Goal: Information Seeking & Learning: Learn about a topic

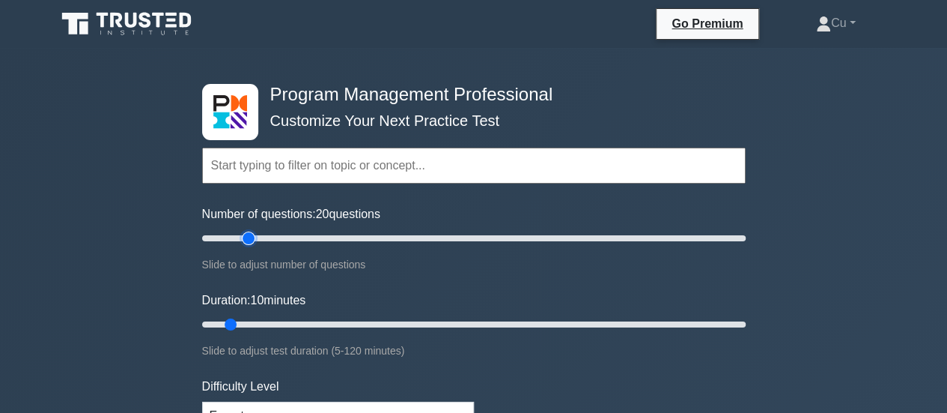
click at [249, 239] on input "Number of questions: 20 questions" at bounding box center [474, 238] width 544 height 18
type input "25"
click at [265, 237] on input "Number of questions: 20 questions" at bounding box center [474, 238] width 544 height 18
click at [292, 321] on input "Duration: 10 minutes" at bounding box center [474, 324] width 544 height 18
click at [309, 321] on input "Duration: 25 minutes" at bounding box center [474, 324] width 544 height 18
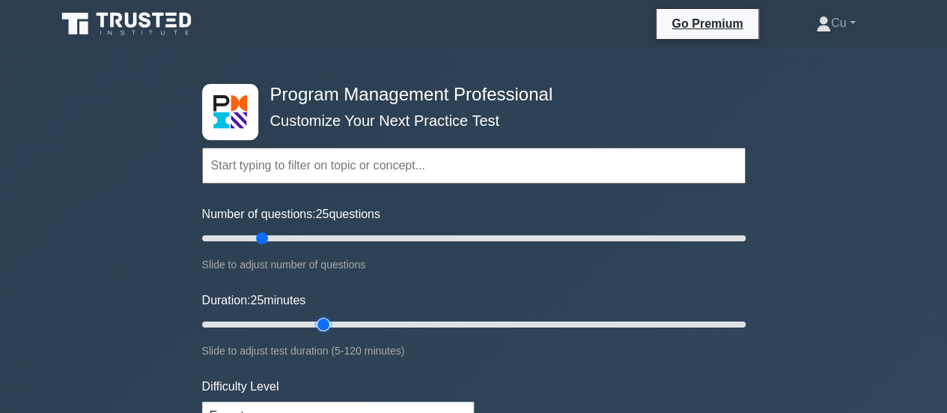
type input "30"
click at [313, 324] on input "Duration: 25 minutes" at bounding box center [474, 324] width 544 height 18
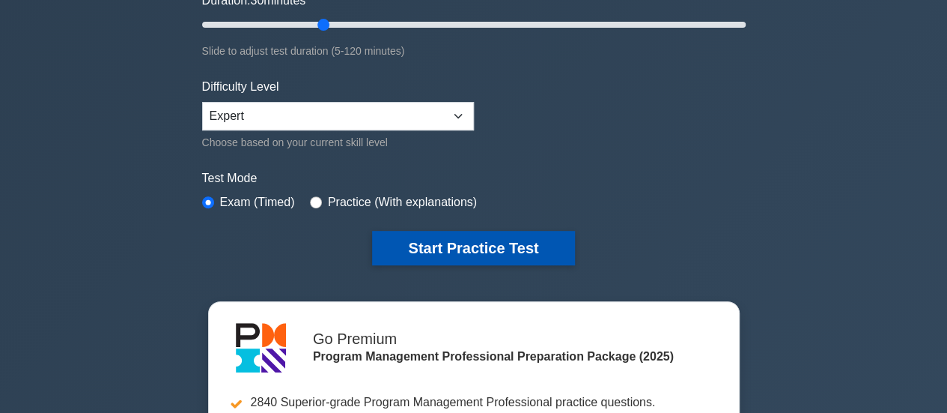
click at [499, 238] on button "Start Practice Test" at bounding box center [473, 248] width 202 height 34
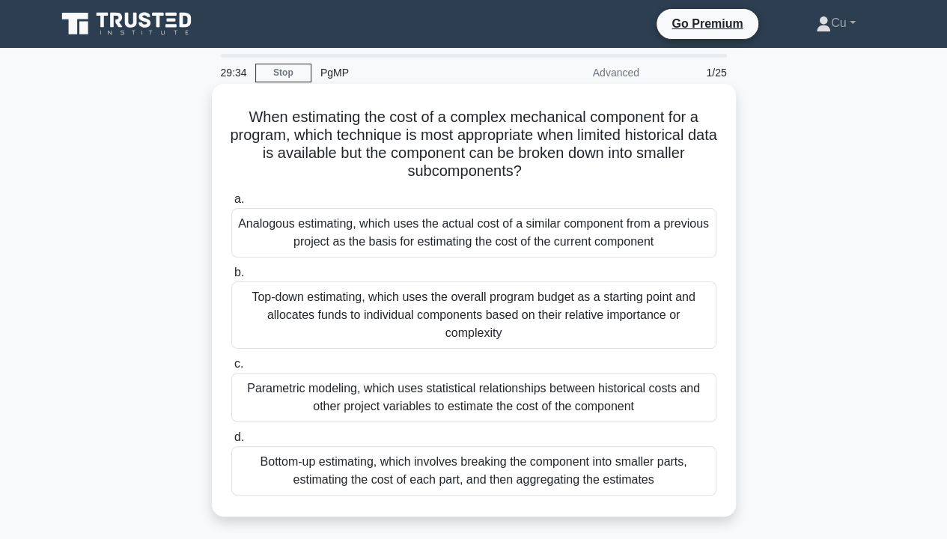
scroll to position [75, 0]
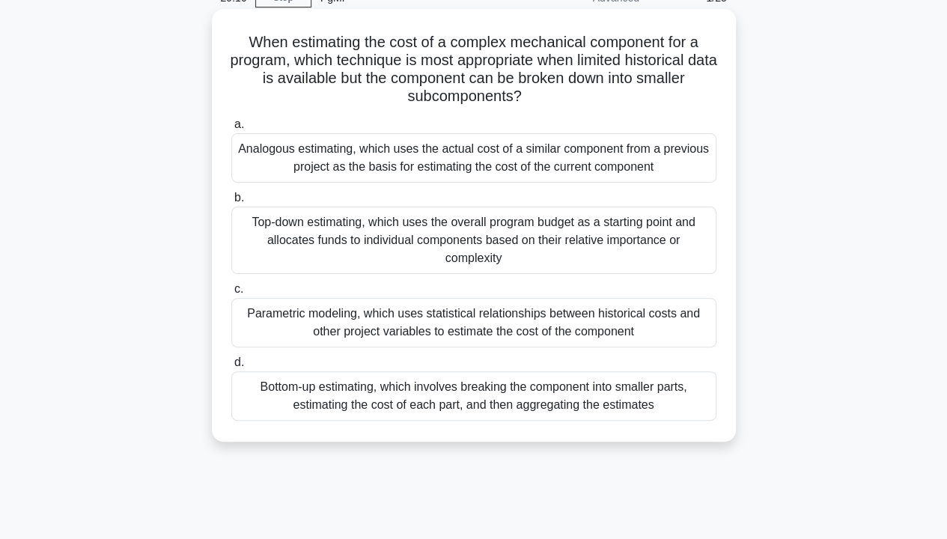
click at [377, 395] on div "Bottom-up estimating, which involves breaking the component into smaller parts,…" at bounding box center [473, 395] width 485 height 49
click at [231, 368] on input "d. Bottom-up estimating, which involves breaking the component into smaller par…" at bounding box center [231, 363] width 0 height 10
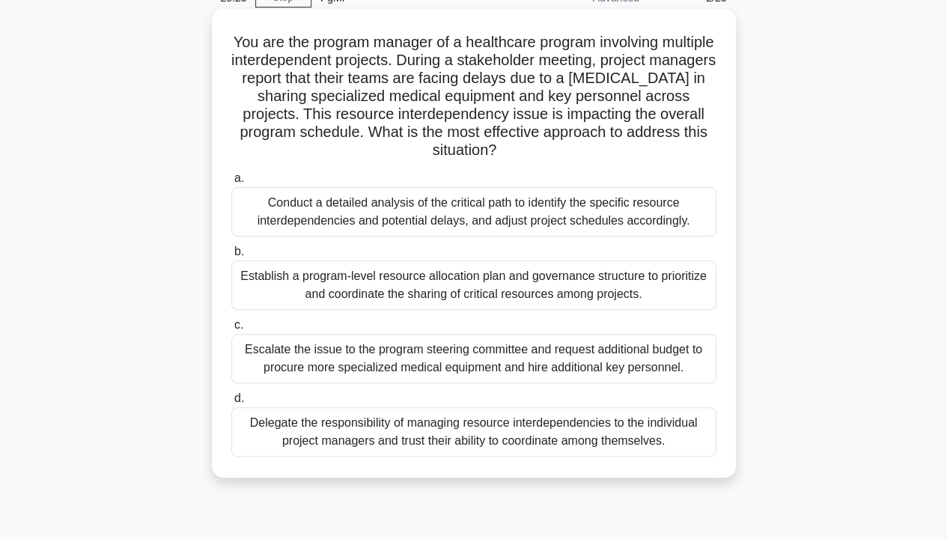
click at [434, 290] on div "Establish a program-level resource allocation plan and governance structure to …" at bounding box center [473, 285] width 485 height 49
click at [231, 257] on input "b. Establish a program-level resource allocation plan and governance structure …" at bounding box center [231, 252] width 0 height 10
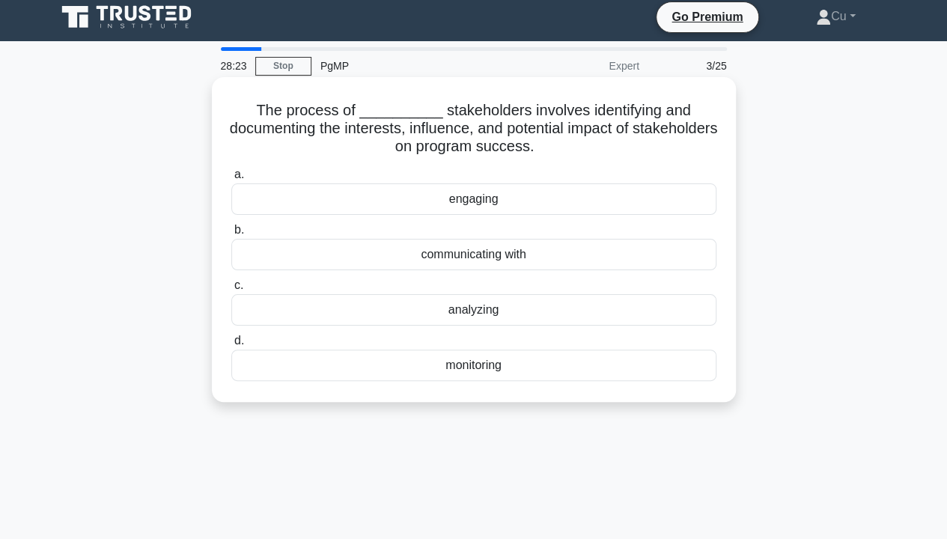
scroll to position [0, 0]
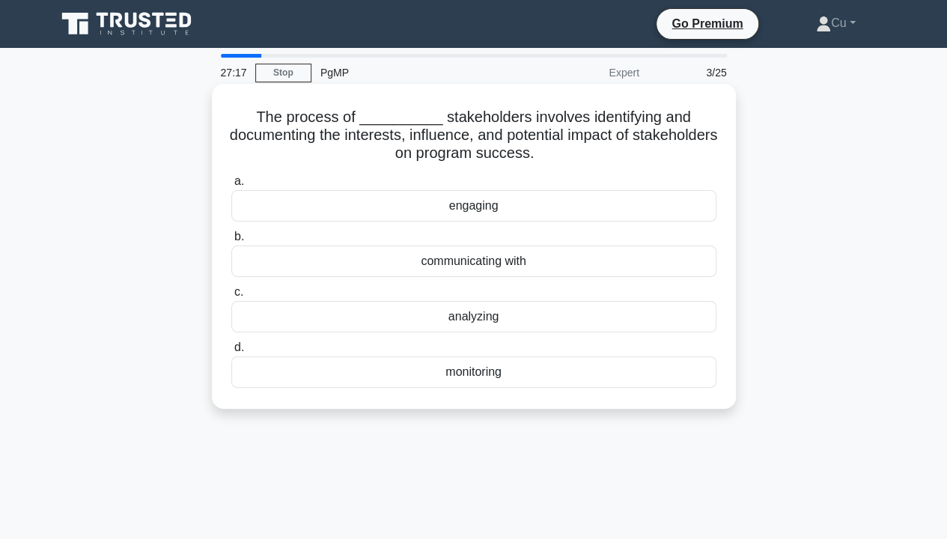
click at [464, 318] on div "analyzing" at bounding box center [473, 316] width 485 height 31
click at [231, 297] on input "c. analyzing" at bounding box center [231, 293] width 0 height 10
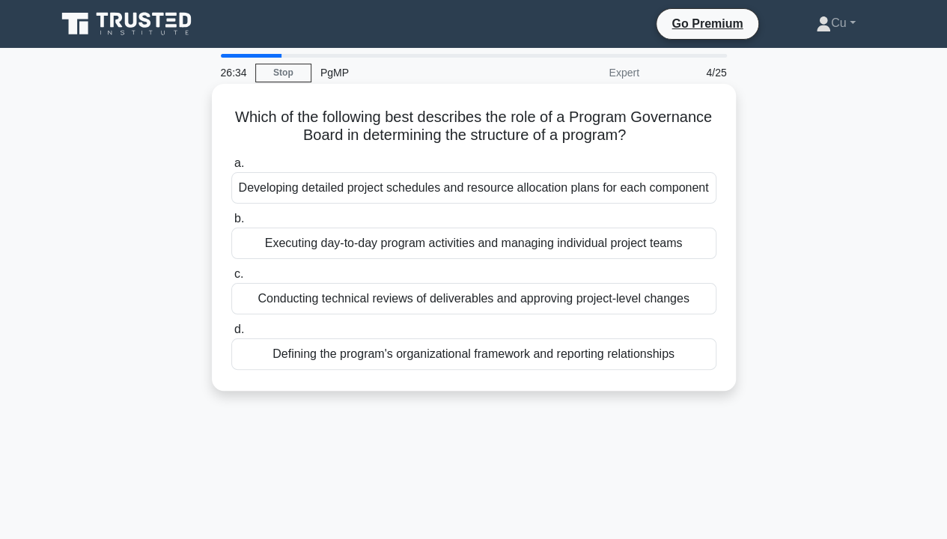
click at [469, 361] on div "Defining the program's organizational framework and reporting relationships" at bounding box center [473, 354] width 485 height 31
click at [231, 335] on input "d. Defining the program's organizational framework and reporting relationships" at bounding box center [231, 330] width 0 height 10
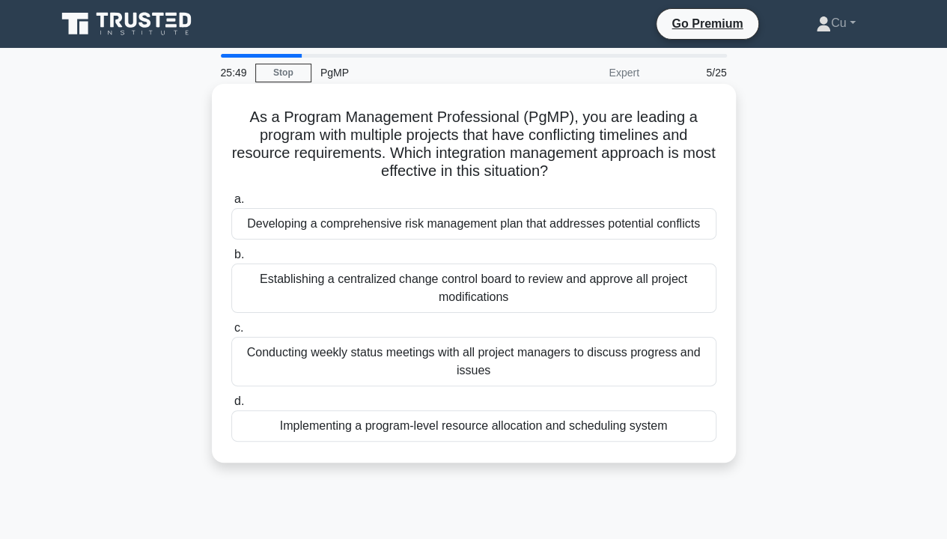
click at [458, 412] on div "Implementing a program-level resource allocation and scheduling system" at bounding box center [473, 425] width 485 height 31
click at [231, 407] on input "d. Implementing a program-level resource allocation and scheduling system" at bounding box center [231, 402] width 0 height 10
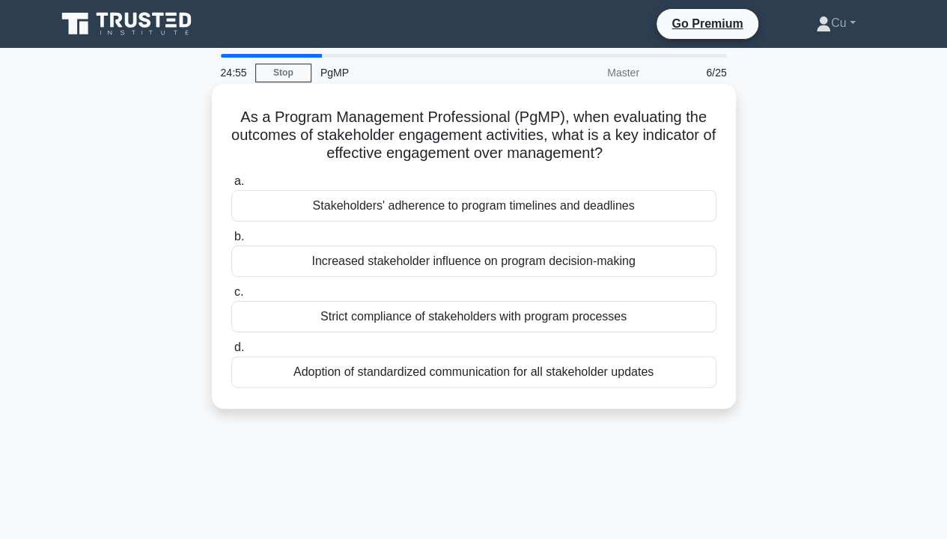
click at [553, 266] on div "Increased stakeholder influence on program decision-making" at bounding box center [473, 261] width 485 height 31
click at [231, 242] on input "b. Increased stakeholder influence on program decision-making" at bounding box center [231, 237] width 0 height 10
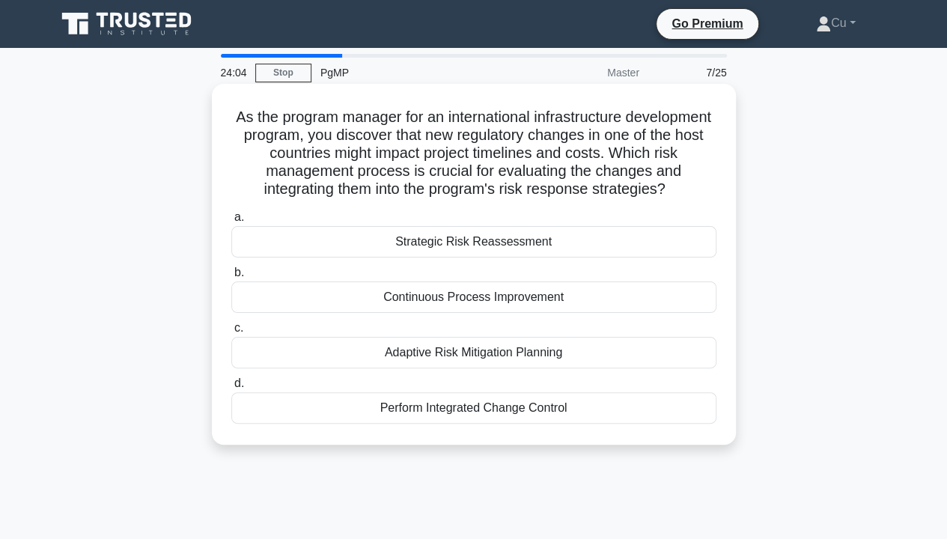
click at [491, 356] on div "Adaptive Risk Mitigation Planning" at bounding box center [473, 352] width 485 height 31
click at [231, 333] on input "c. Adaptive Risk Mitigation Planning" at bounding box center [231, 329] width 0 height 10
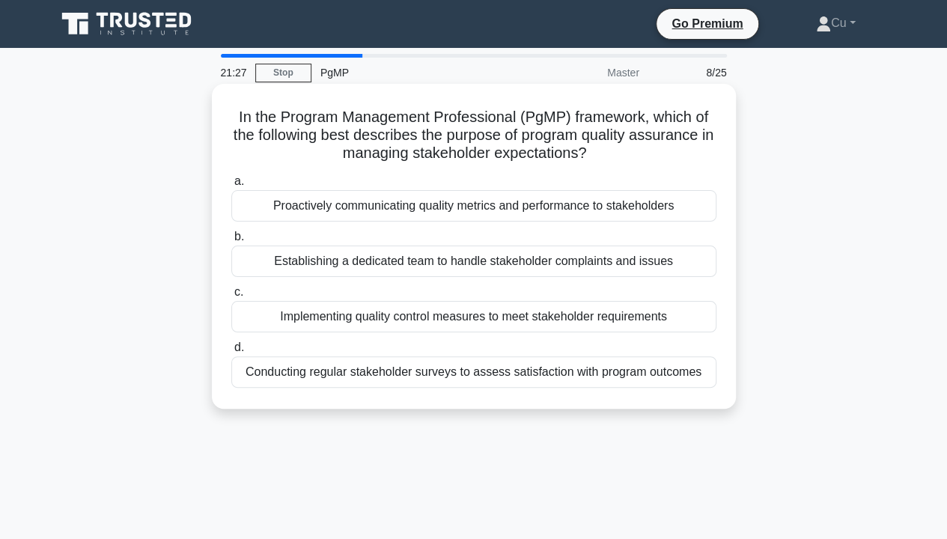
click at [506, 370] on div "Conducting regular stakeholder surveys to assess satisfaction with program outc…" at bounding box center [473, 371] width 485 height 31
click at [231, 353] on input "d. Conducting regular stakeholder surveys to assess satisfaction with program o…" at bounding box center [231, 348] width 0 height 10
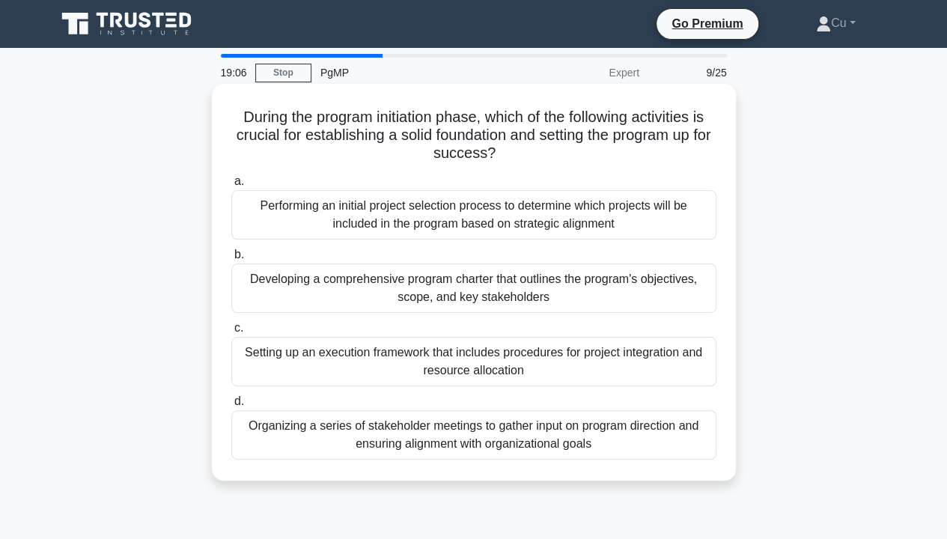
click at [569, 297] on div "Developing a comprehensive program charter that outlines the program's objectiv…" at bounding box center [473, 288] width 485 height 49
click at [231, 260] on input "b. Developing a comprehensive program charter that outlines the program's objec…" at bounding box center [231, 255] width 0 height 10
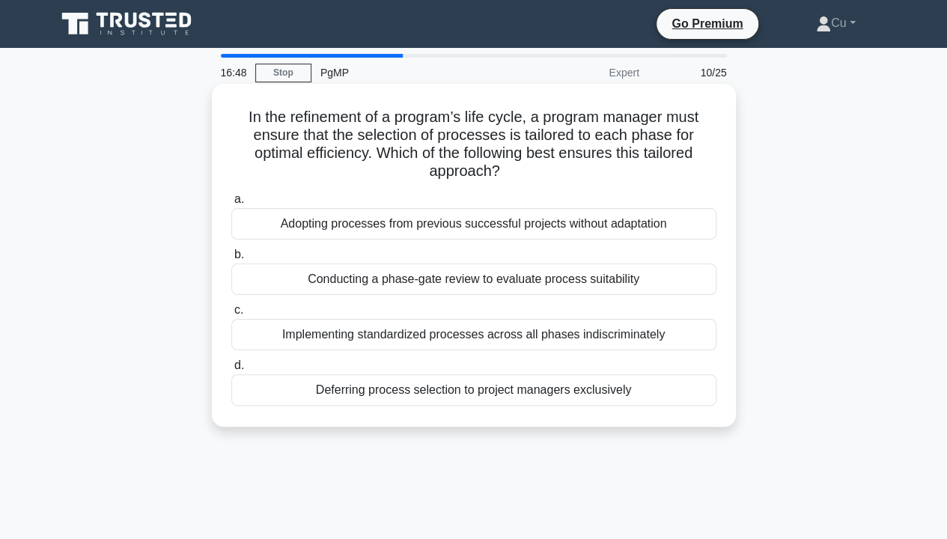
click at [584, 277] on div "Conducting a phase-gate review to evaluate process suitability" at bounding box center [473, 279] width 485 height 31
click at [231, 260] on input "b. Conducting a phase-gate review to evaluate process suitability" at bounding box center [231, 255] width 0 height 10
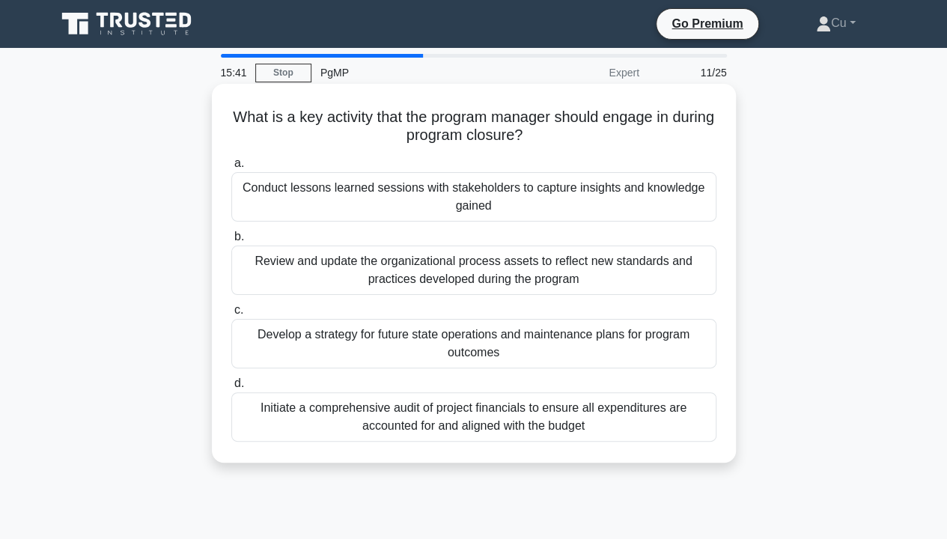
click at [573, 198] on div "Conduct lessons learned sessions with stakeholders to capture insights and know…" at bounding box center [473, 196] width 485 height 49
click at [231, 169] on input "a. Conduct lessons learned sessions with stakeholders to capture insights and k…" at bounding box center [231, 164] width 0 height 10
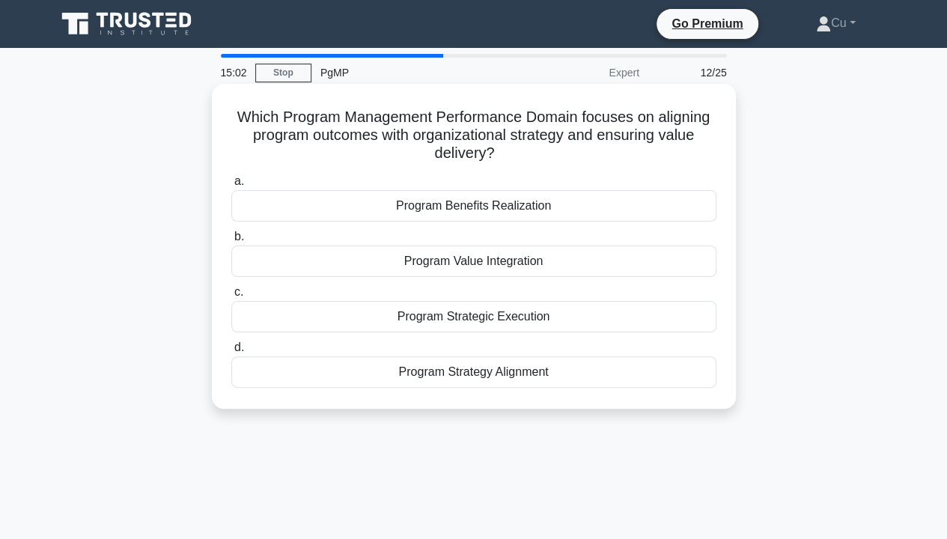
click at [461, 210] on div "Program Benefits Realization" at bounding box center [473, 205] width 485 height 31
click at [231, 186] on input "a. Program Benefits Realization" at bounding box center [231, 182] width 0 height 10
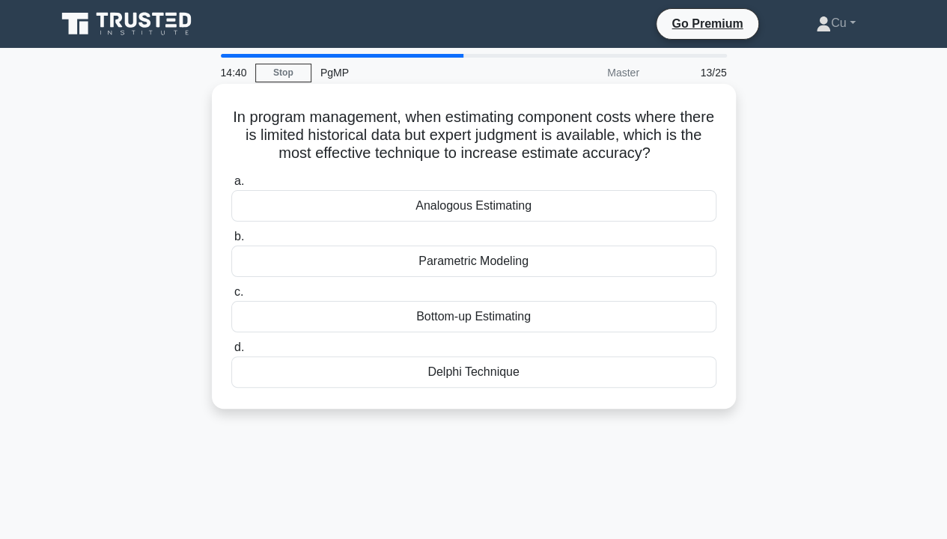
click at [539, 378] on div "Delphi Technique" at bounding box center [473, 371] width 485 height 31
click at [231, 353] on input "d. Delphi Technique" at bounding box center [231, 348] width 0 height 10
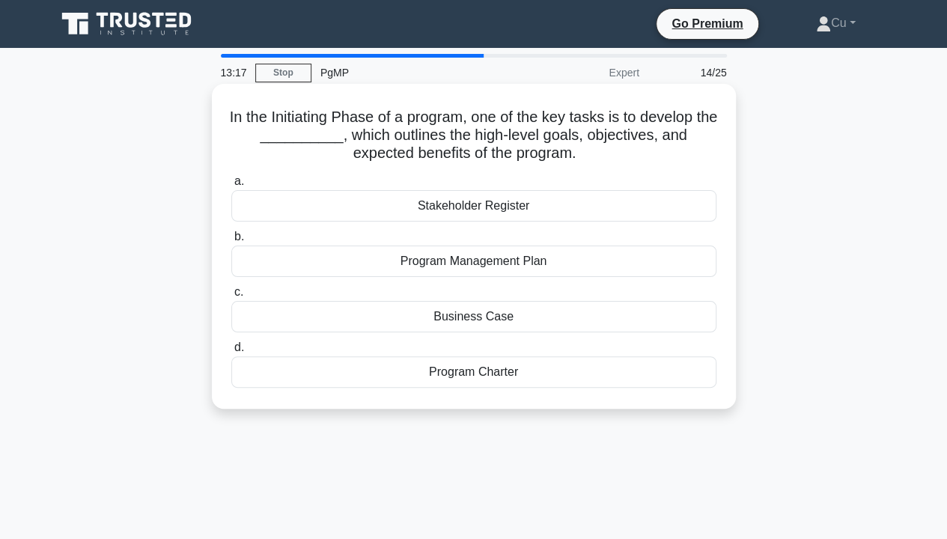
click at [538, 317] on div "Business Case" at bounding box center [473, 316] width 485 height 31
click at [231, 297] on input "c. Business Case" at bounding box center [231, 293] width 0 height 10
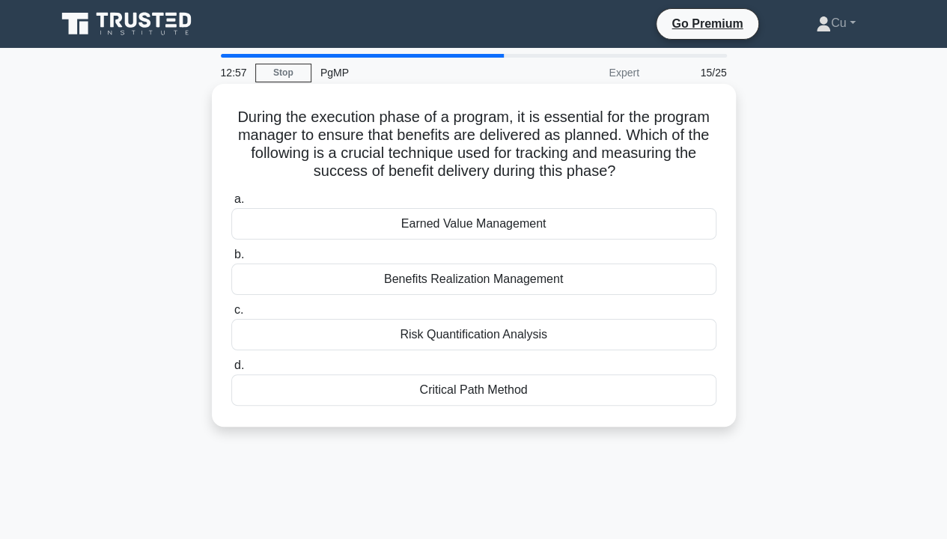
click at [541, 279] on div "Benefits Realization Management" at bounding box center [473, 279] width 485 height 31
click at [231, 260] on input "b. Benefits Realization Management" at bounding box center [231, 255] width 0 height 10
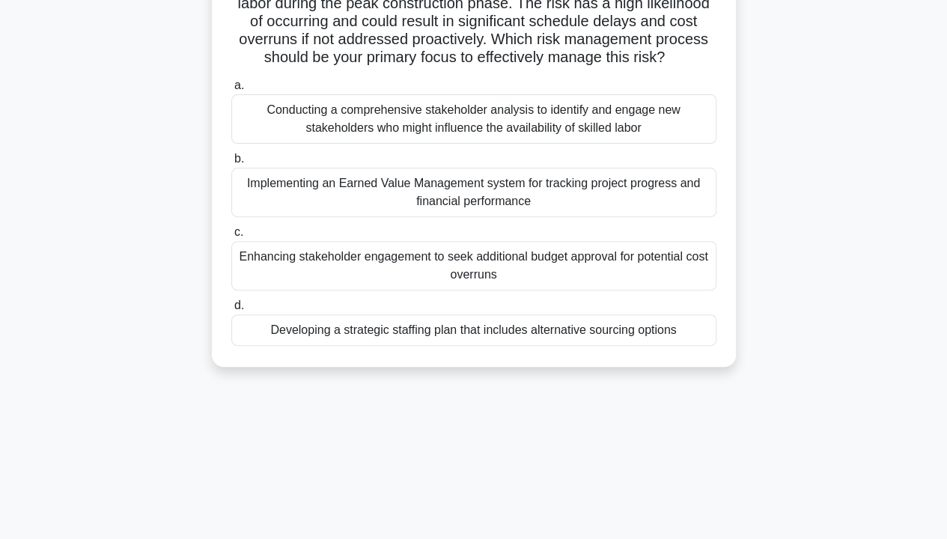
scroll to position [75, 0]
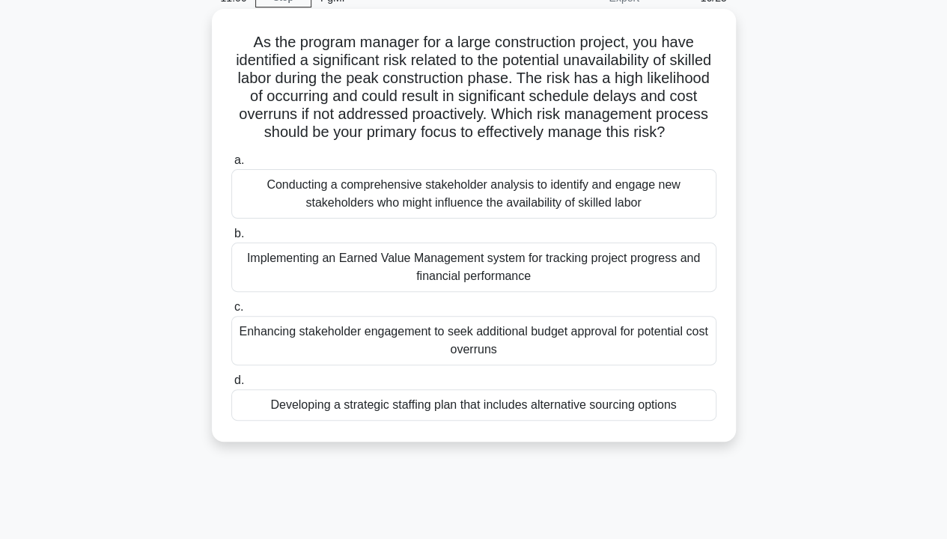
click at [443, 412] on div "Developing a strategic staffing plan that includes alternative sourcing options" at bounding box center [473, 404] width 485 height 31
click at [231, 386] on input "d. Developing a strategic staffing plan that includes alternative sourcing opti…" at bounding box center [231, 381] width 0 height 10
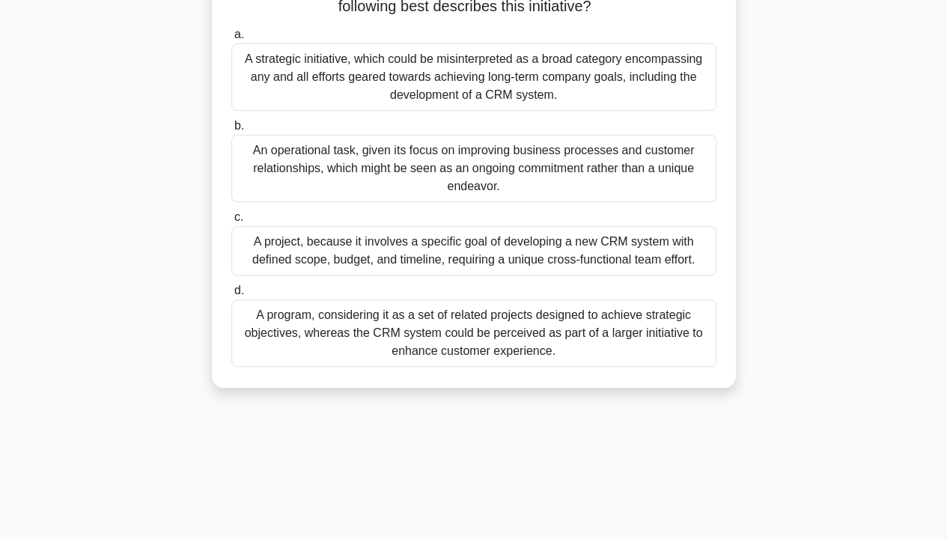
scroll to position [270, 0]
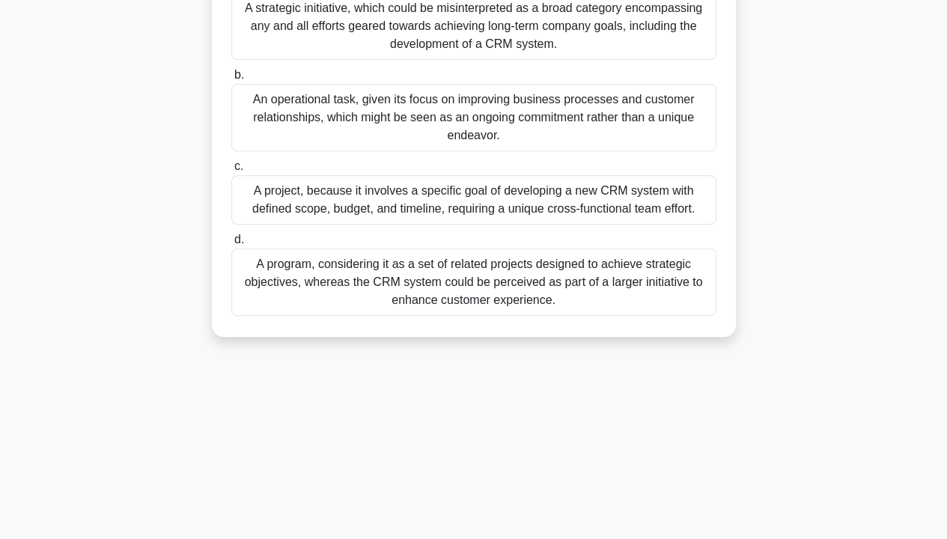
click at [469, 279] on div "A program, considering it as a set of related projects designed to achieve stra…" at bounding box center [473, 282] width 485 height 67
click at [231, 245] on input "d. A program, considering it as a set of related projects designed to achieve s…" at bounding box center [231, 240] width 0 height 10
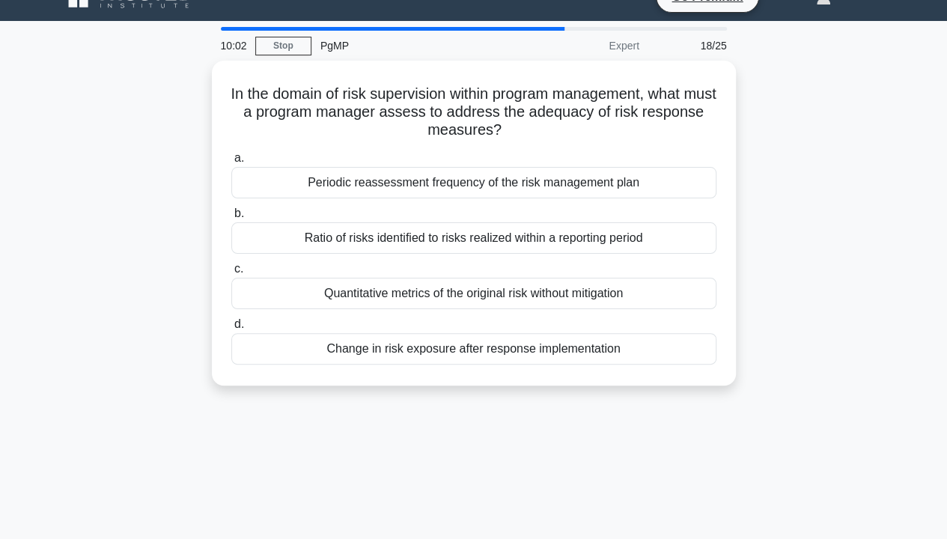
scroll to position [0, 0]
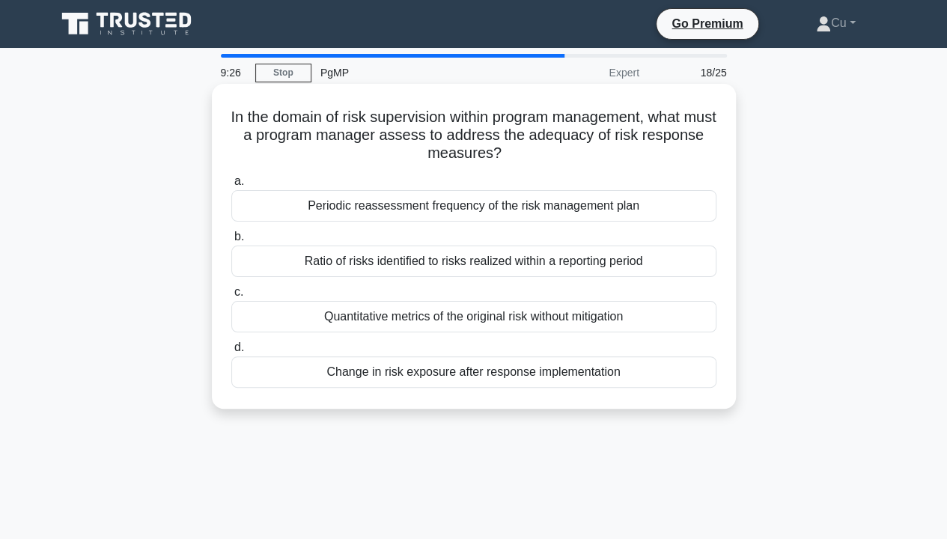
click at [436, 207] on div "Periodic reassessment frequency of the risk management plan" at bounding box center [473, 205] width 485 height 31
click at [231, 186] on input "a. Periodic reassessment frequency of the risk management plan" at bounding box center [231, 182] width 0 height 10
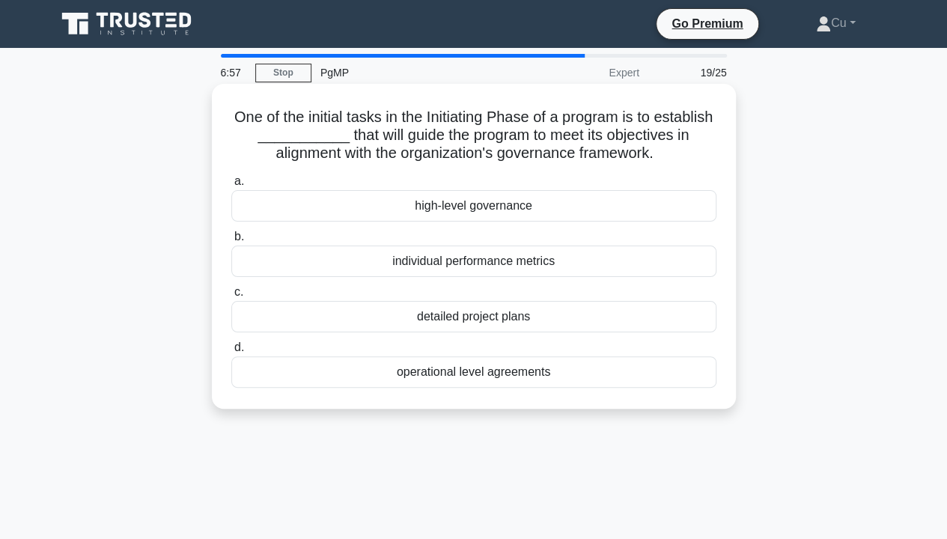
click at [489, 262] on div "individual performance metrics" at bounding box center [473, 261] width 485 height 31
click at [231, 242] on input "b. individual performance metrics" at bounding box center [231, 237] width 0 height 10
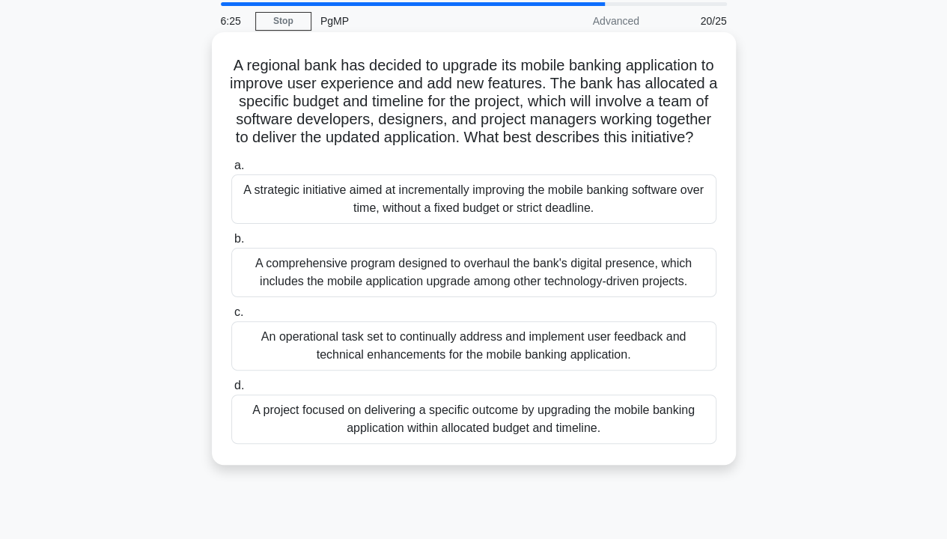
scroll to position [75, 0]
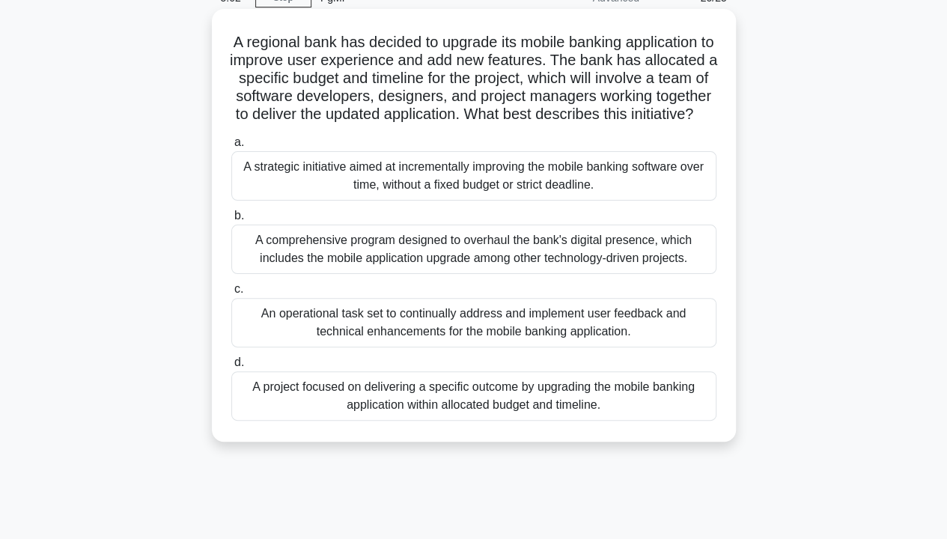
click at [635, 407] on div "A project focused on delivering a specific outcome by upgrading the mobile bank…" at bounding box center [473, 395] width 485 height 49
click at [231, 368] on input "d. A project focused on delivering a specific outcome by upgrading the mobile b…" at bounding box center [231, 363] width 0 height 10
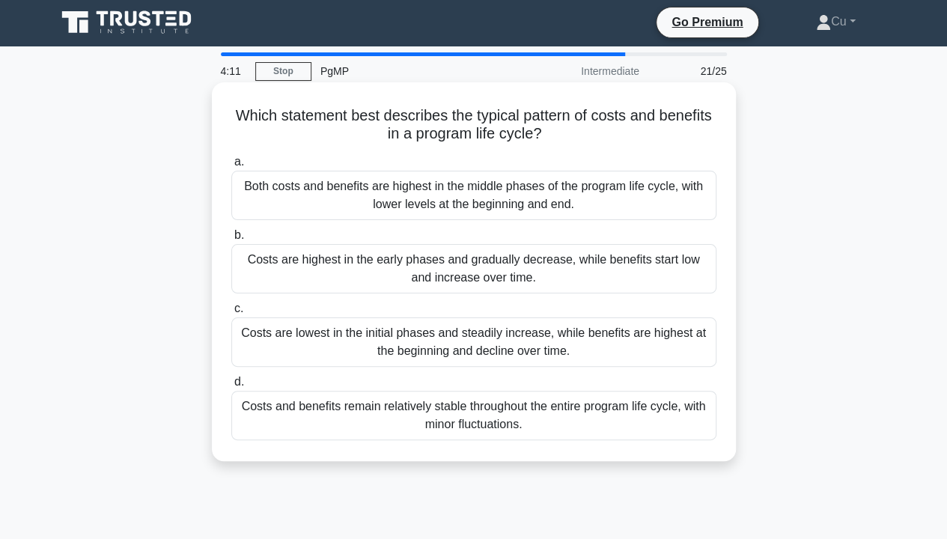
scroll to position [0, 0]
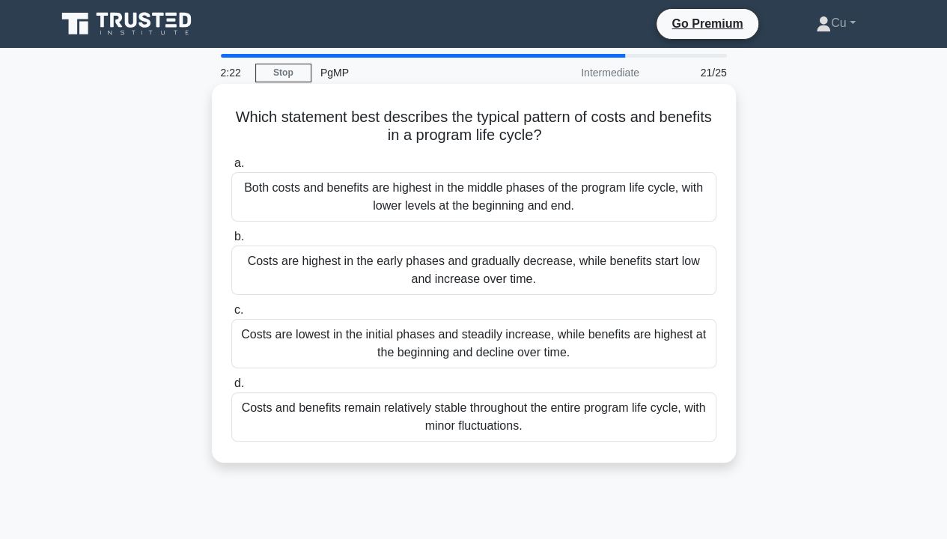
click at [592, 270] on div "Costs are highest in the early phases and gradually decrease, while benefits st…" at bounding box center [473, 270] width 485 height 49
click at [231, 242] on input "b. Costs are highest in the early phases and gradually decrease, while benefits…" at bounding box center [231, 237] width 0 height 10
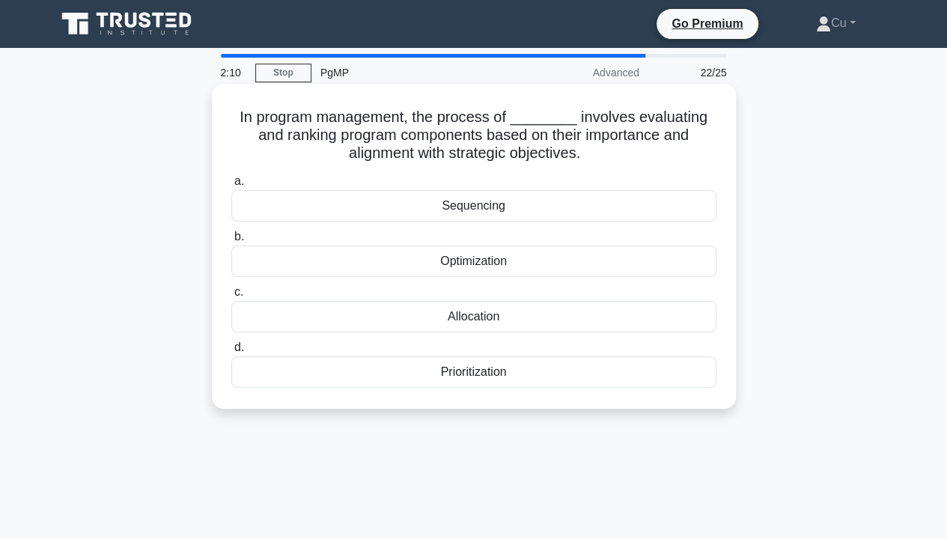
click at [509, 373] on div "Prioritization" at bounding box center [473, 371] width 485 height 31
click at [231, 353] on input "d. Prioritization" at bounding box center [231, 348] width 0 height 10
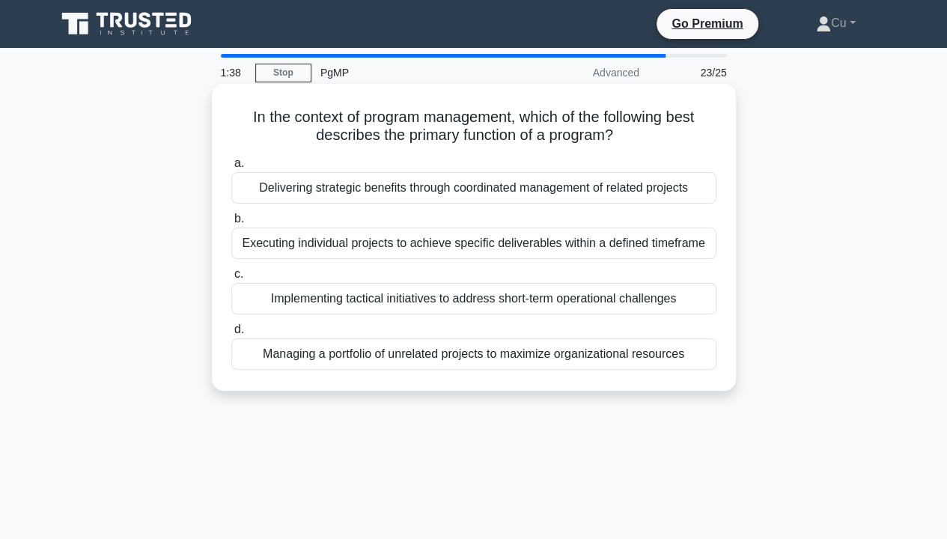
click at [448, 195] on div "Delivering strategic benefits through coordinated management of related projects" at bounding box center [473, 187] width 485 height 31
click at [231, 169] on input "a. Delivering strategic benefits through coordinated management of related proj…" at bounding box center [231, 164] width 0 height 10
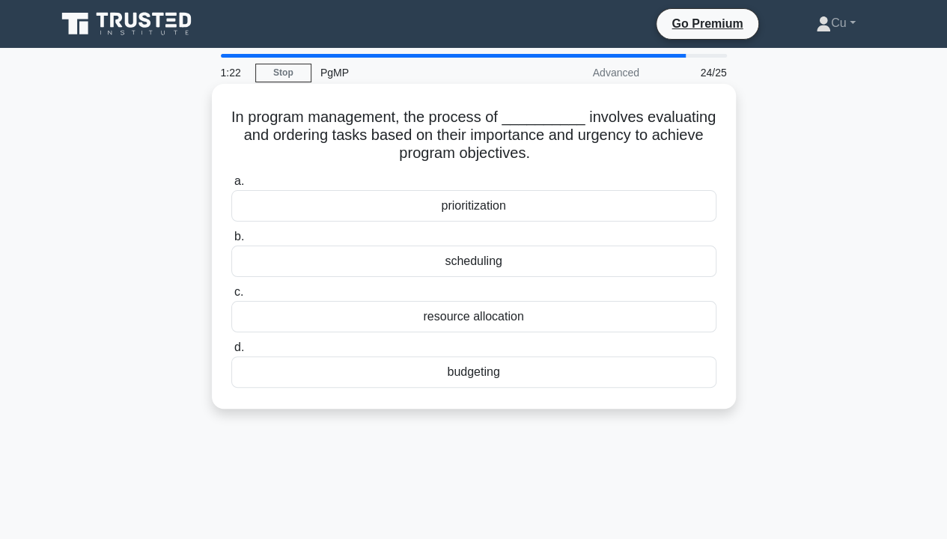
click at [484, 207] on div "prioritization" at bounding box center [473, 205] width 485 height 31
click at [231, 186] on input "a. prioritization" at bounding box center [231, 182] width 0 height 10
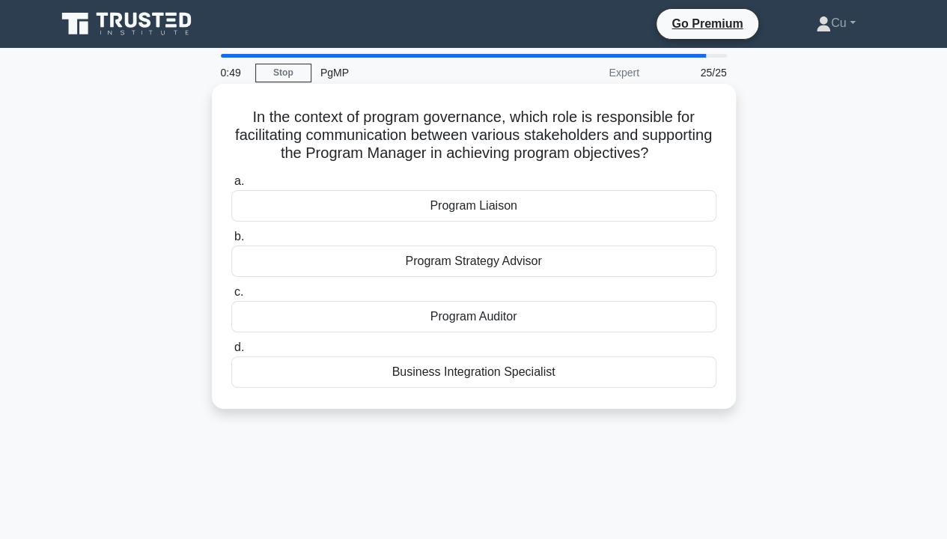
click at [493, 213] on div "Program Liaison" at bounding box center [473, 205] width 485 height 31
click at [231, 186] on input "a. Program Liaison" at bounding box center [231, 182] width 0 height 10
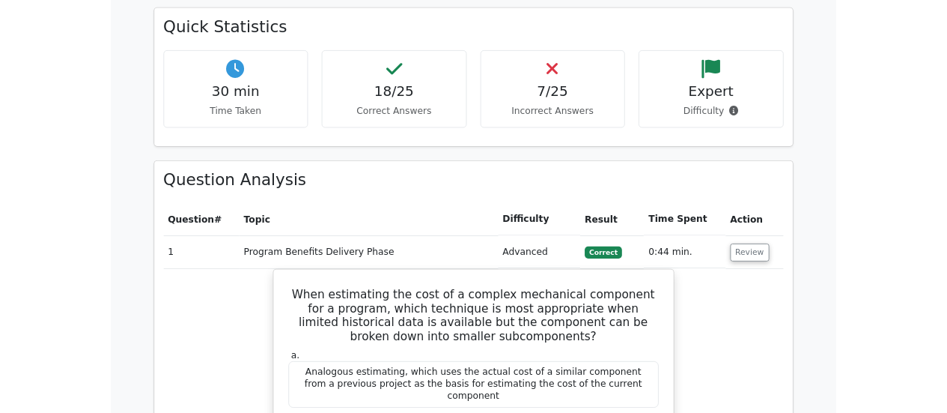
scroll to position [1123, 0]
